Goal: Task Accomplishment & Management: Use online tool/utility

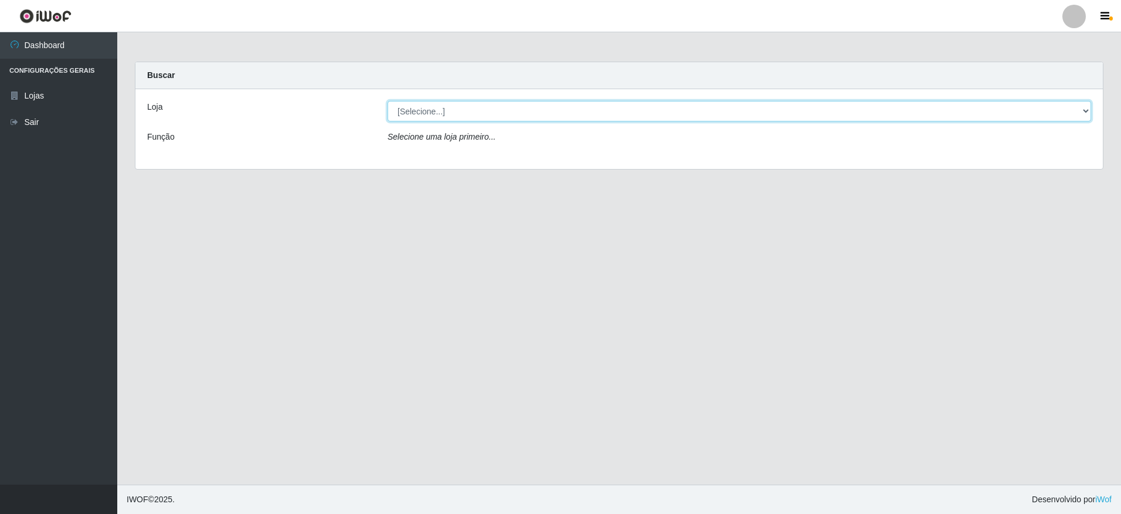
click at [445, 111] on select "[Selecione...] Extrabom - Loja 05 [GEOGRAPHIC_DATA]" at bounding box center [740, 111] width 704 height 21
select select "494"
click at [388, 101] on select "[Selecione...] Extrabom - Loja 05 [GEOGRAPHIC_DATA]" at bounding box center [740, 111] width 704 height 21
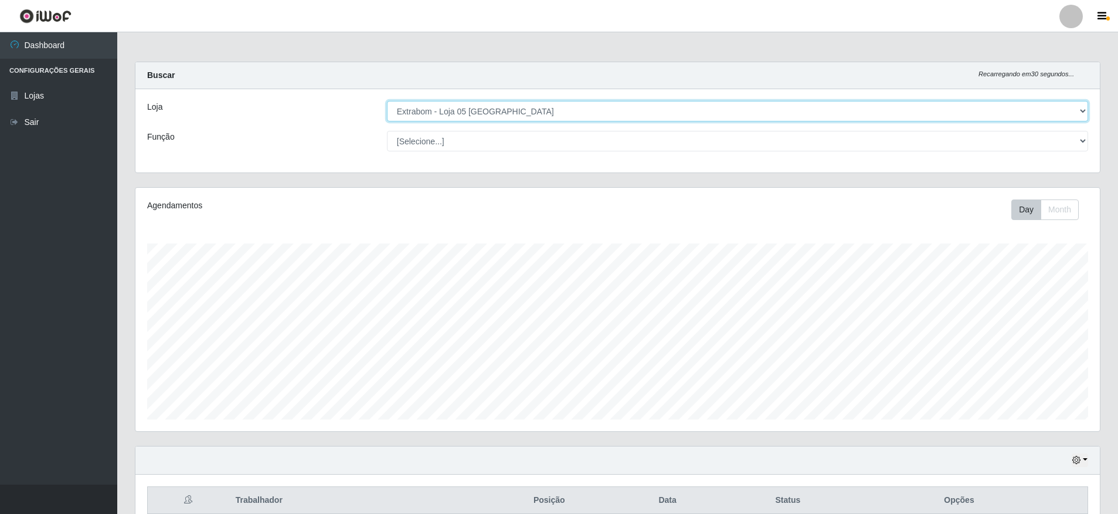
scroll to position [243, 965]
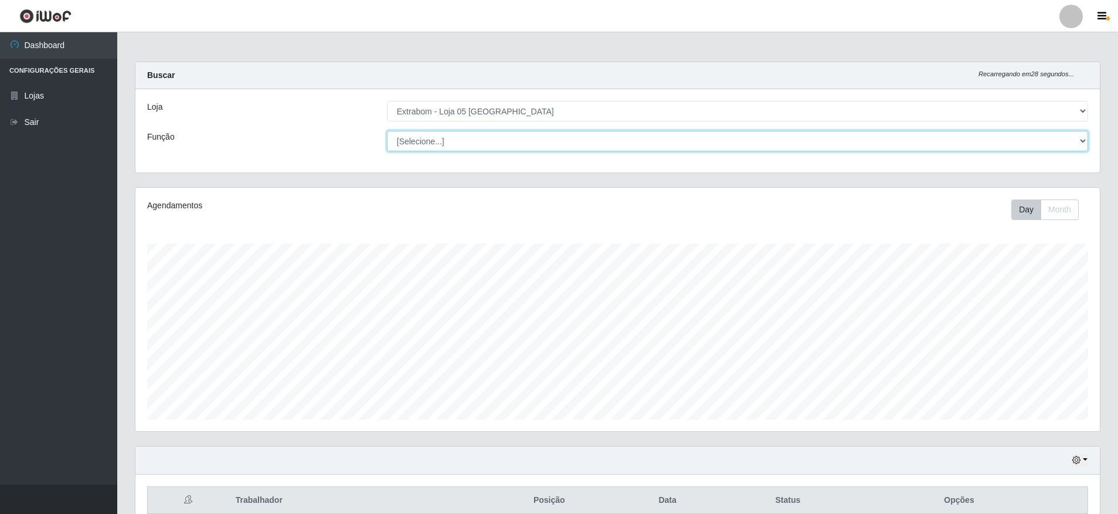
click at [466, 137] on select "[Selecione...] Repositor Repositor + Repositor ++" at bounding box center [737, 141] width 701 height 21
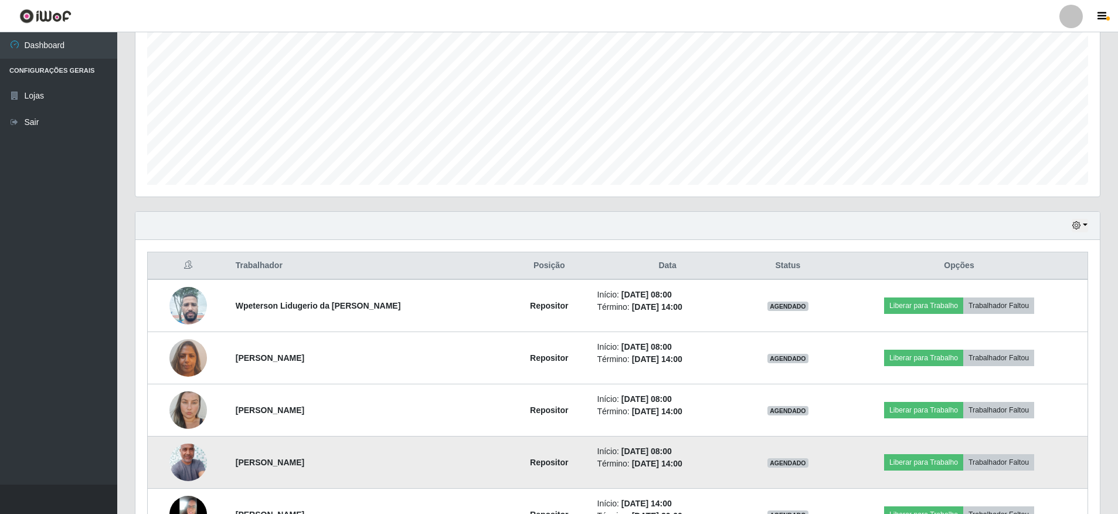
scroll to position [317, 0]
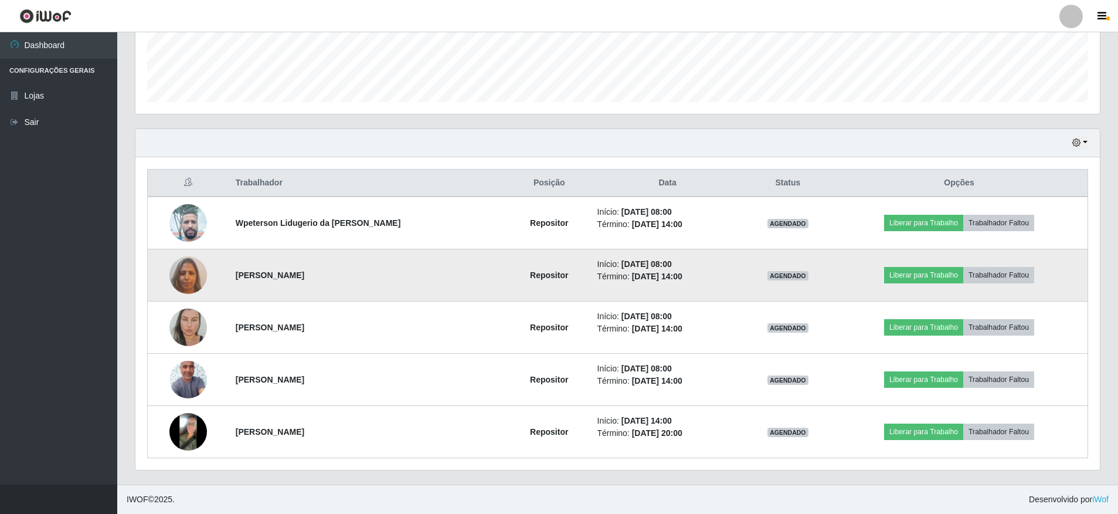
click at [191, 281] on img at bounding box center [188, 275] width 38 height 50
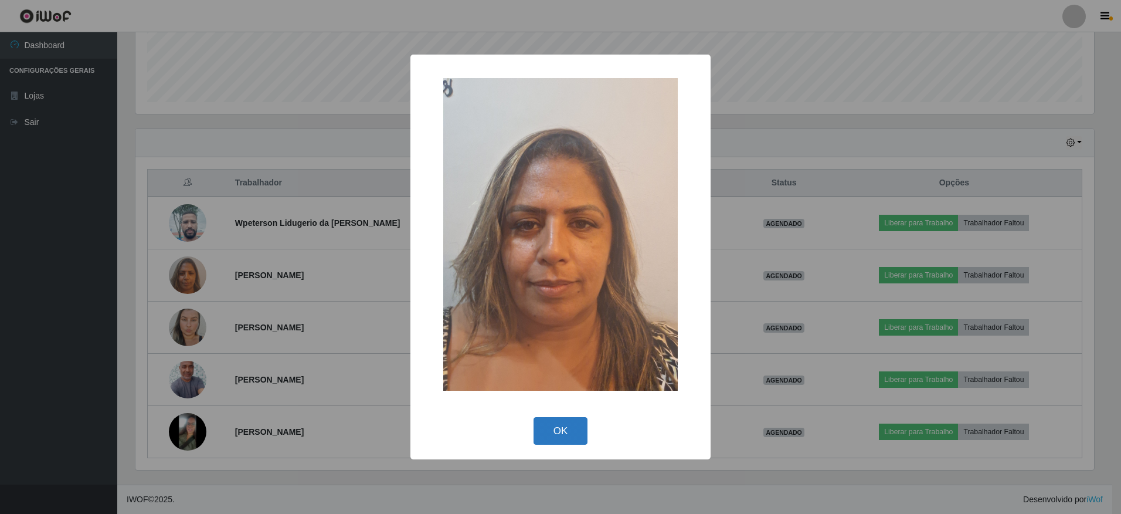
click at [539, 415] on button "OK" at bounding box center [561, 431] width 55 height 28
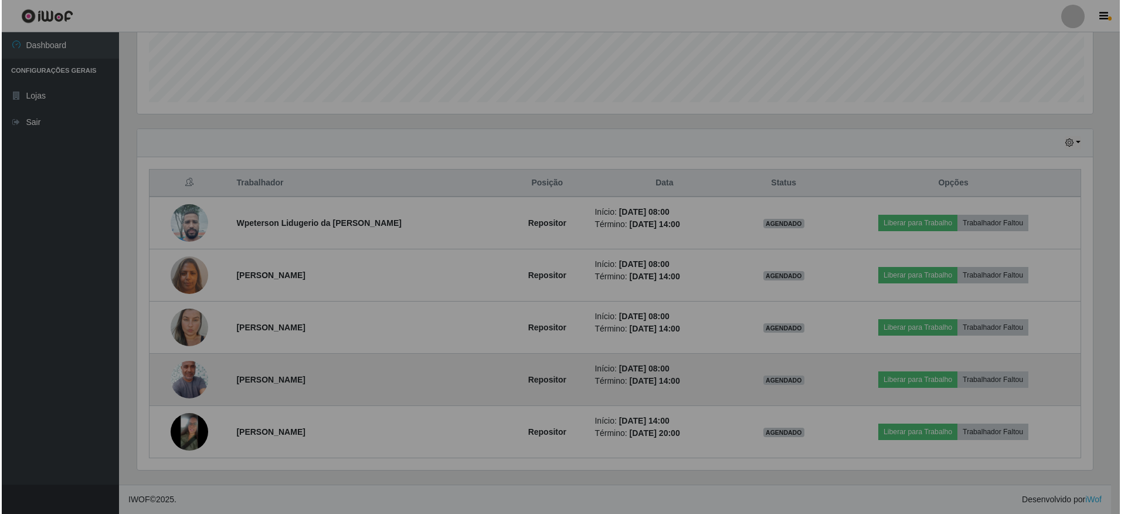
scroll to position [243, 965]
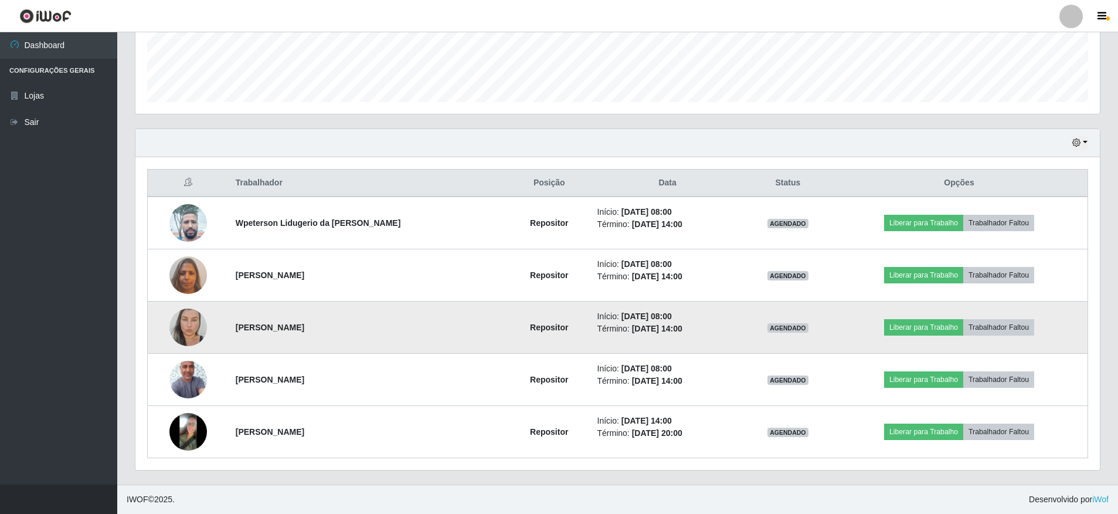
click at [194, 323] on img at bounding box center [188, 328] width 38 height 62
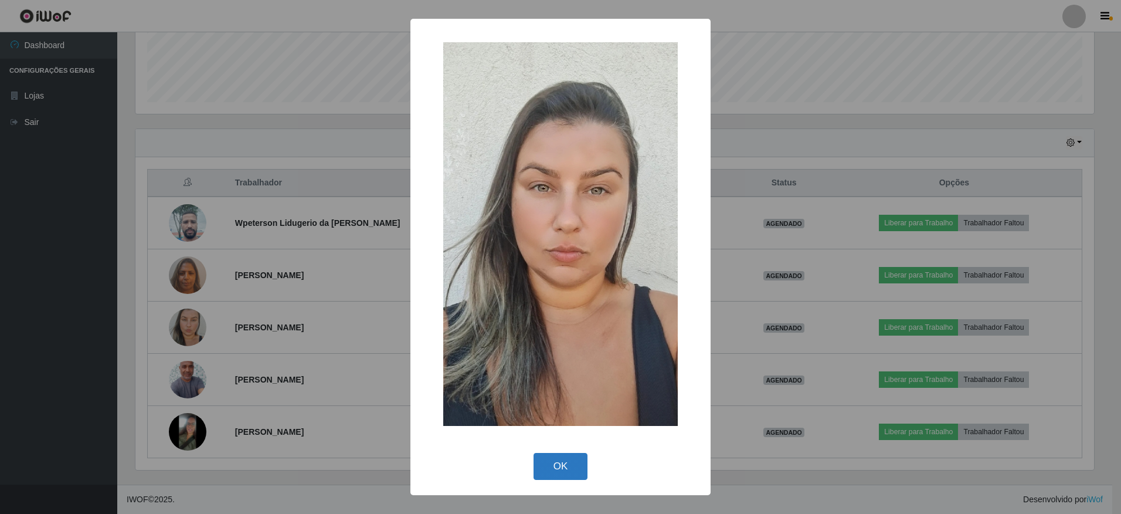
click at [539, 415] on button "OK" at bounding box center [561, 467] width 55 height 28
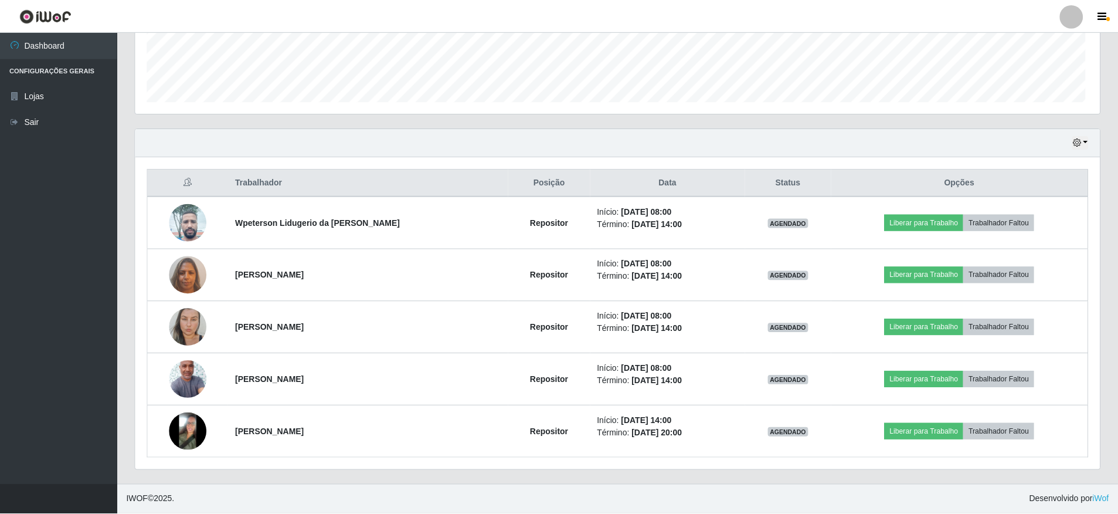
scroll to position [243, 965]
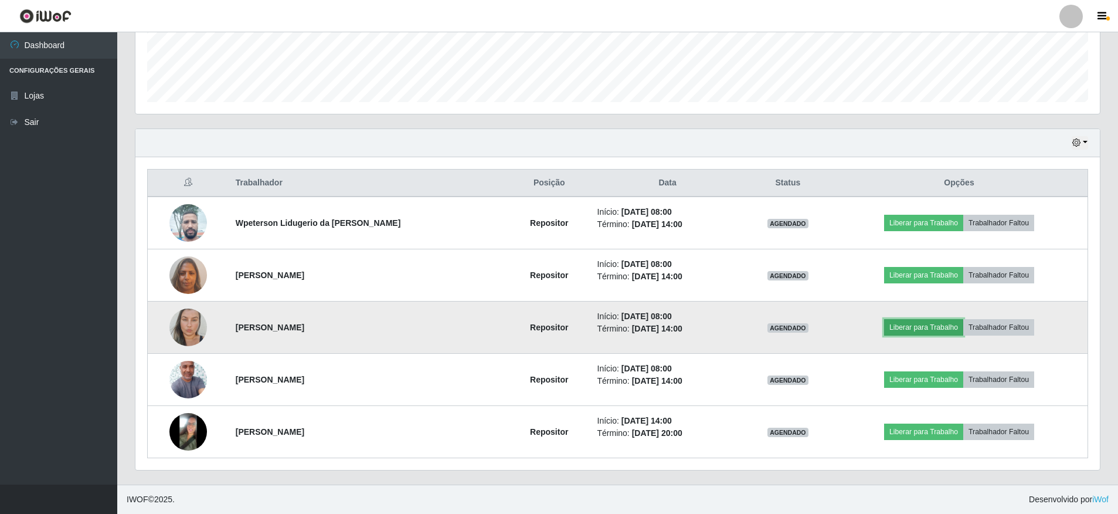
click at [539, 325] on button "Liberar para Trabalho" at bounding box center [923, 327] width 79 height 16
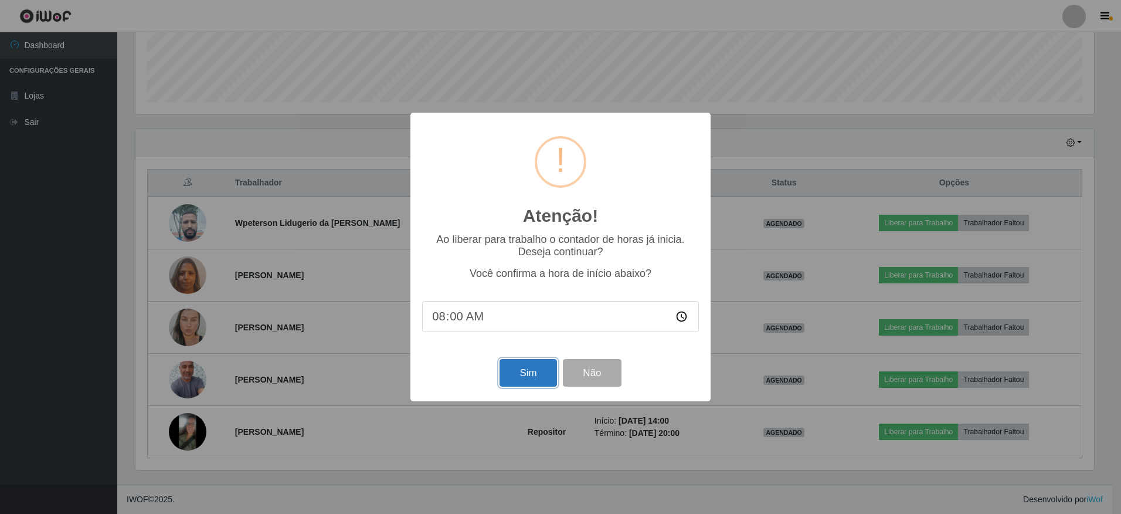
click at [530, 374] on button "Sim" at bounding box center [528, 373] width 57 height 28
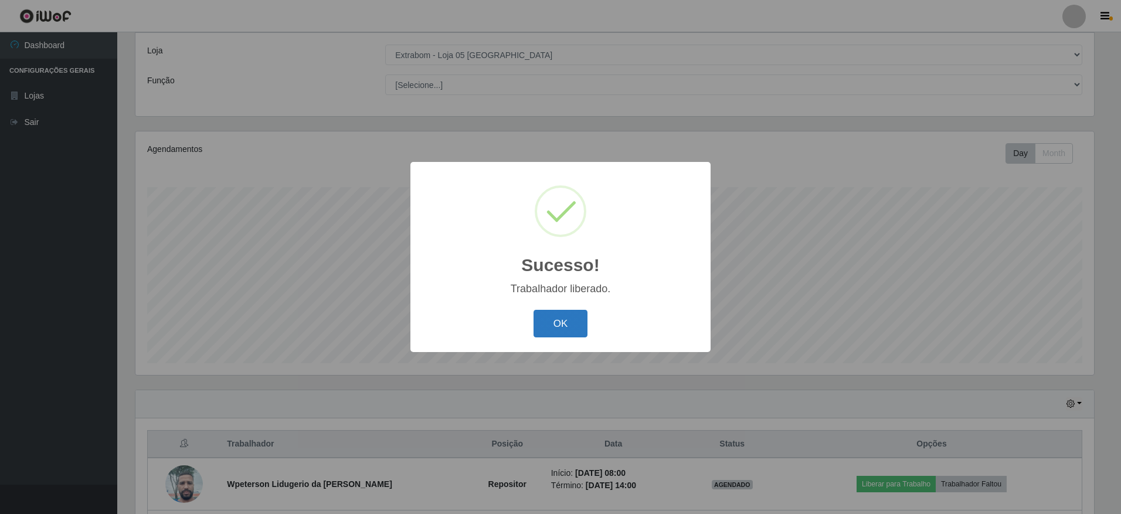
click at [539, 322] on button "OK" at bounding box center [561, 324] width 55 height 28
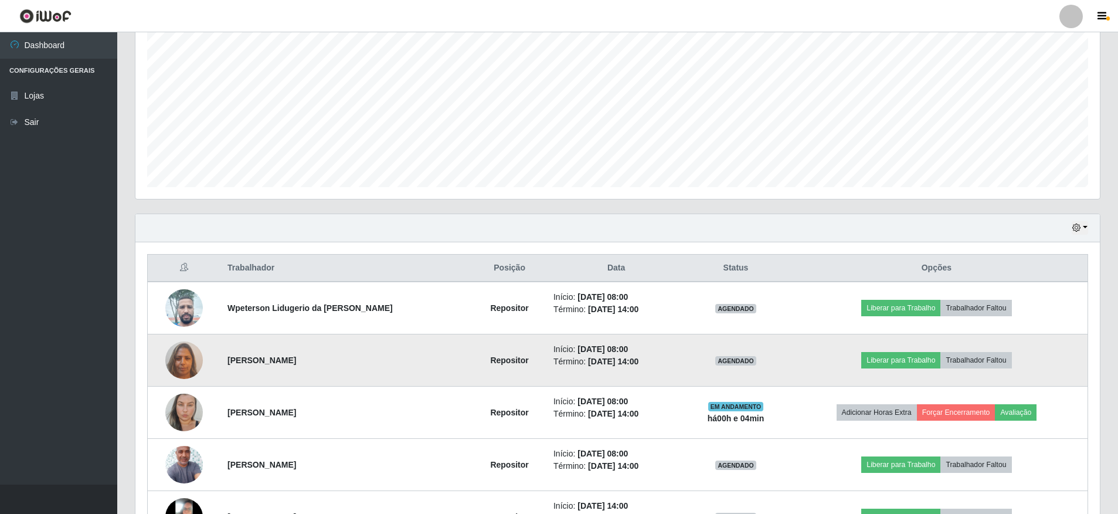
scroll to position [317, 0]
